Goal: Use online tool/utility: Utilize a website feature to perform a specific function

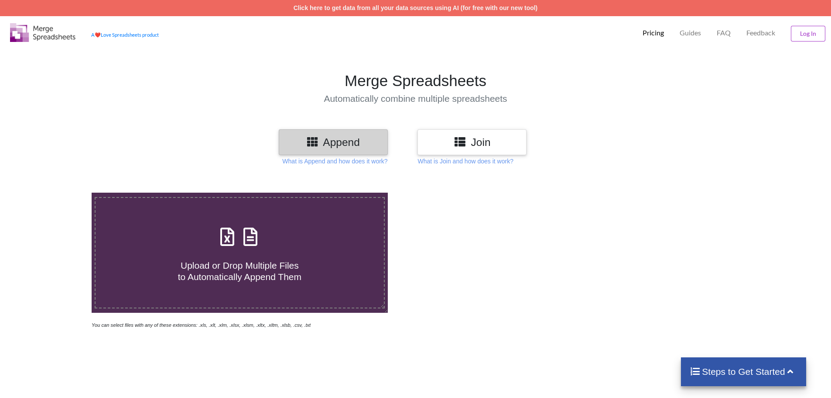
click at [250, 271] on span "Upload or Drop Multiple Files to Automatically Append Them" at bounding box center [239, 270] width 123 height 21
click at [59, 192] on input "Upload or Drop Multiple Files to Automatically Append Them" at bounding box center [59, 192] width 0 height 0
type input "C:\fakepath\Copy of 35.ATSM_8010 ATSM Ltd_Stock Ageing report_[DATE].1 - Copy.x…"
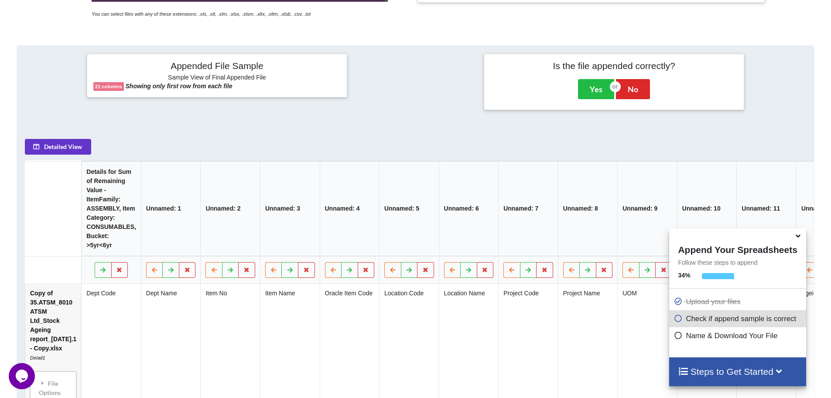
scroll to position [354, 0]
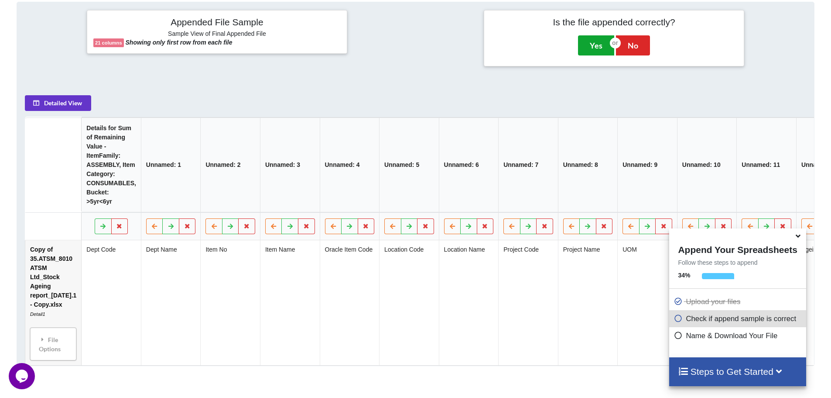
click at [594, 43] on button "Yes" at bounding box center [596, 45] width 36 height 20
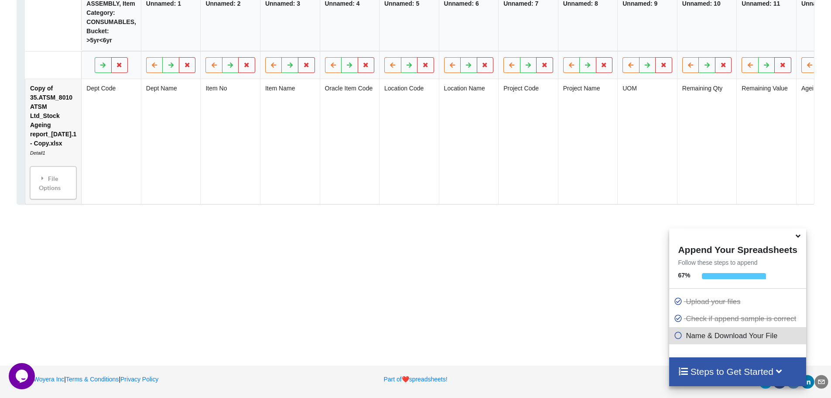
scroll to position [517, 0]
click at [737, 373] on h4 "Steps to Get Started" at bounding box center [737, 371] width 119 height 11
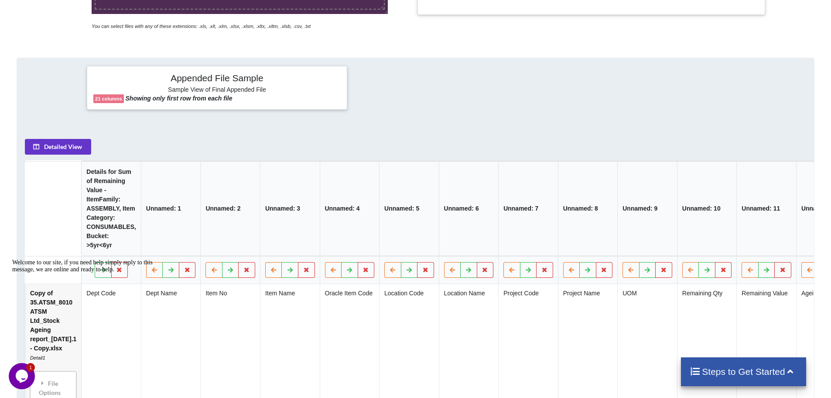
scroll to position [37, 0]
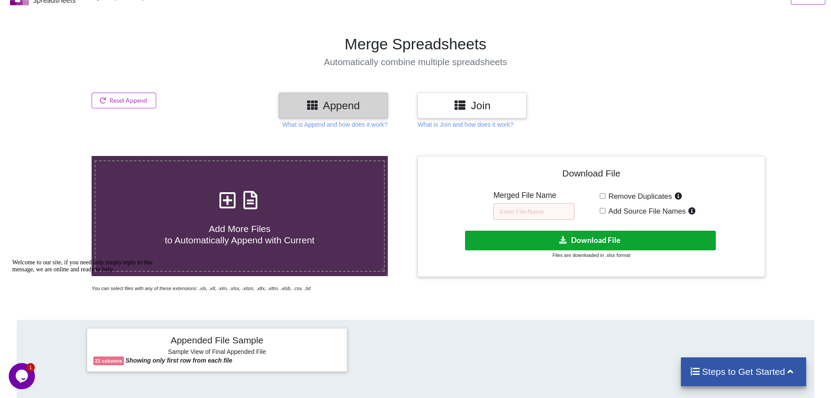
click at [593, 240] on button "Download File" at bounding box center [590, 240] width 251 height 20
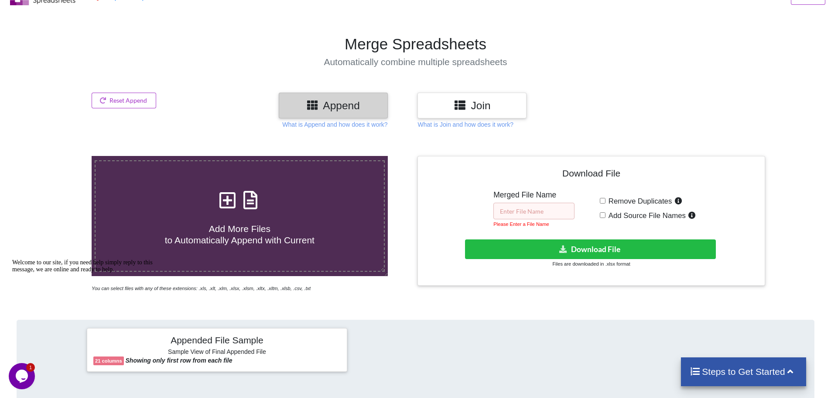
click at [524, 205] on input "text" at bounding box center [534, 210] width 81 height 17
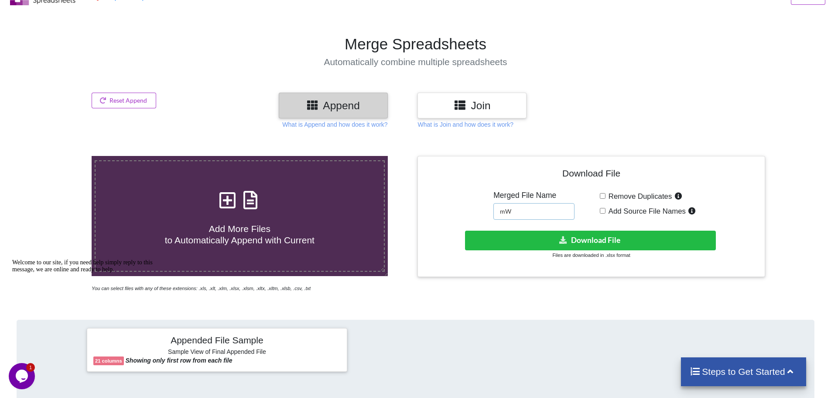
type input "m"
click at [505, 209] on input "cOMBINE" at bounding box center [534, 211] width 81 height 17
type input "COMBINE"
click at [598, 236] on button "Download File" at bounding box center [590, 240] width 251 height 20
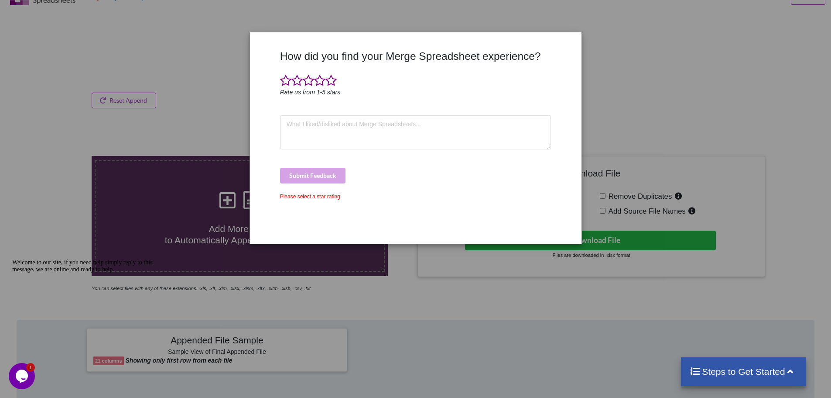
click at [198, 96] on div "How did you find your Merge Spreadsheet experience? Rate us from 1-5 stars Subm…" at bounding box center [415, 199] width 831 height 398
